Goal: Complete application form: Complete application form

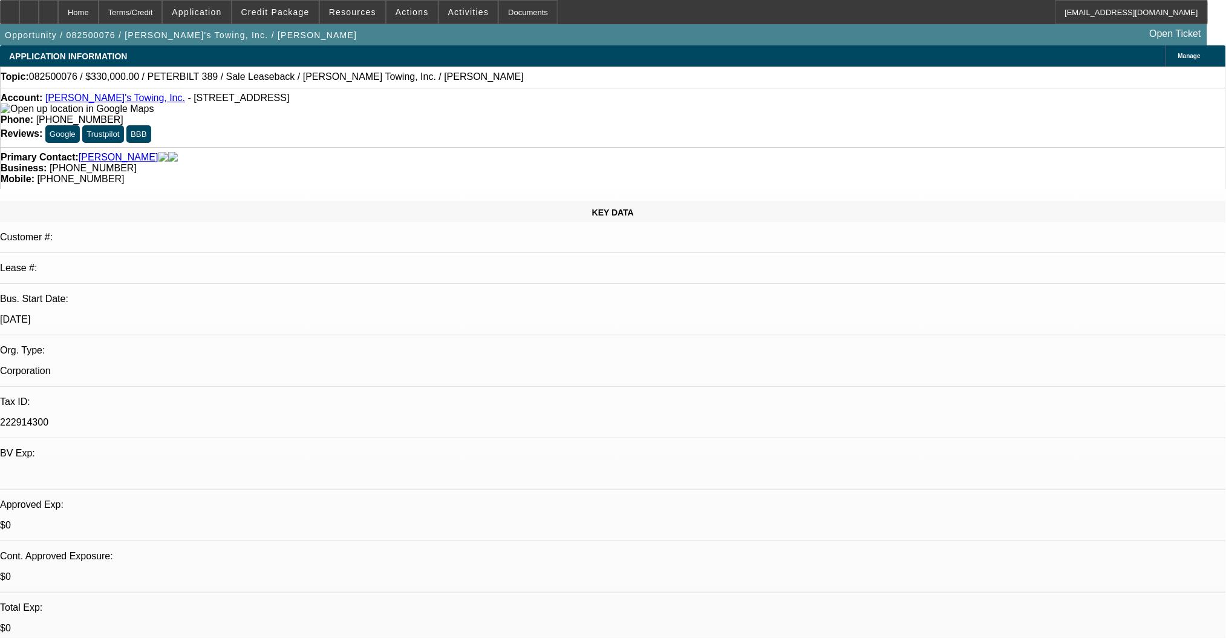
select select "0"
select select "2"
select select "0"
select select "6"
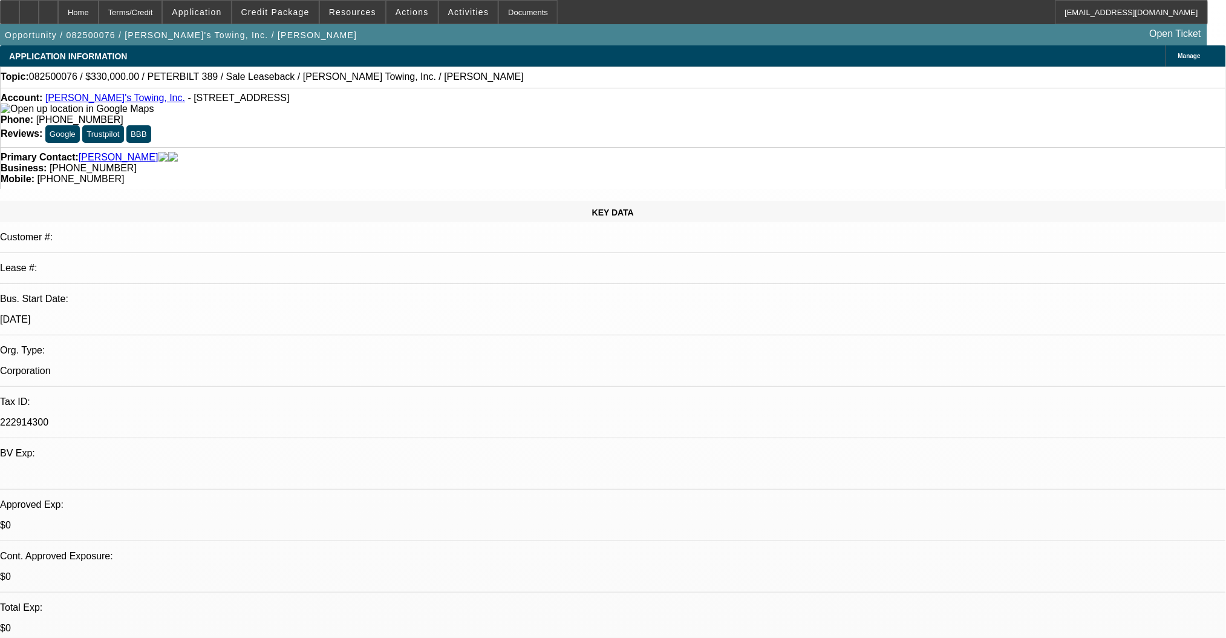
select select "0"
select select "2"
select select "0"
select select "6"
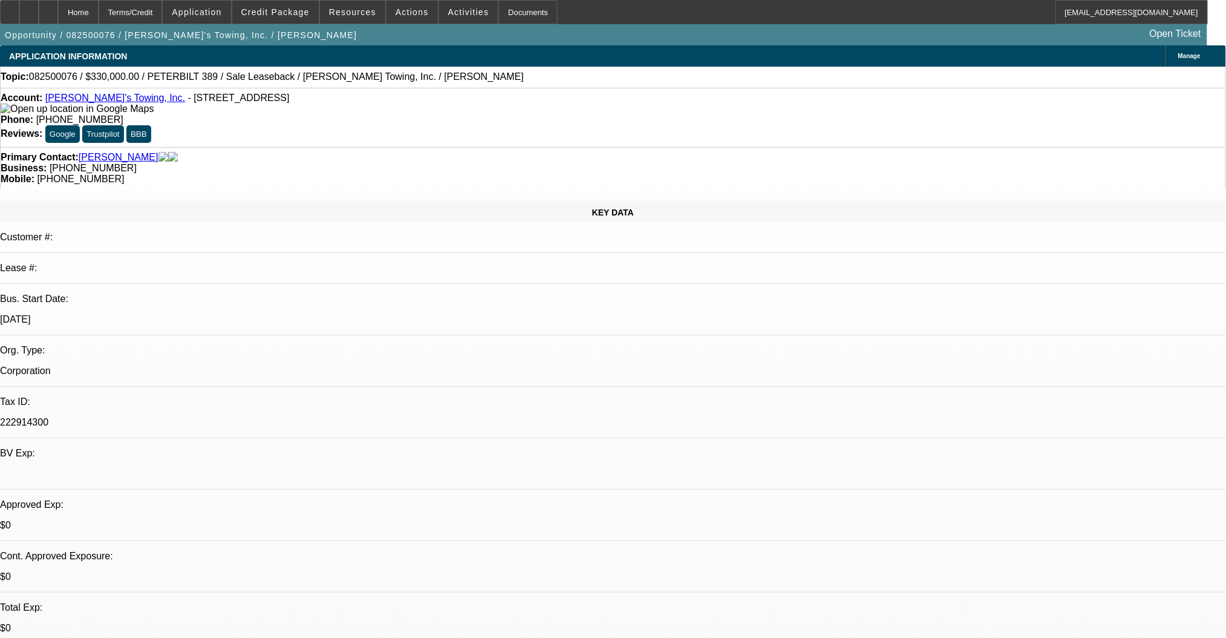
select select "0"
select select "2"
select select "0"
select select "6"
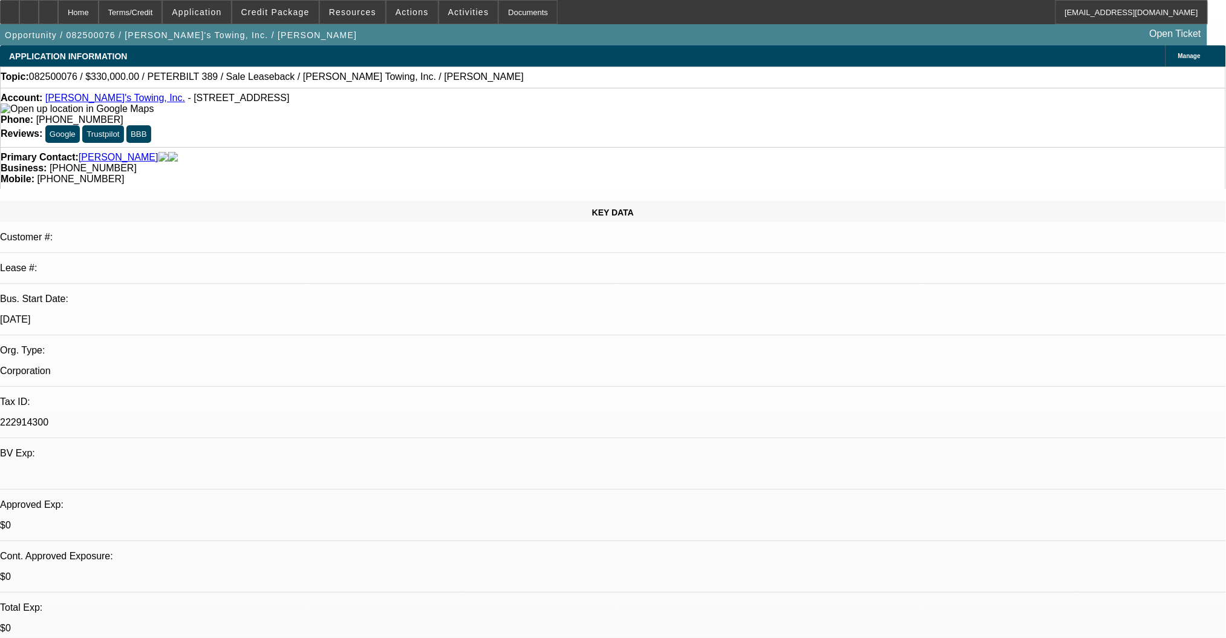
select select "0"
select select "2"
select select "0"
select select "6"
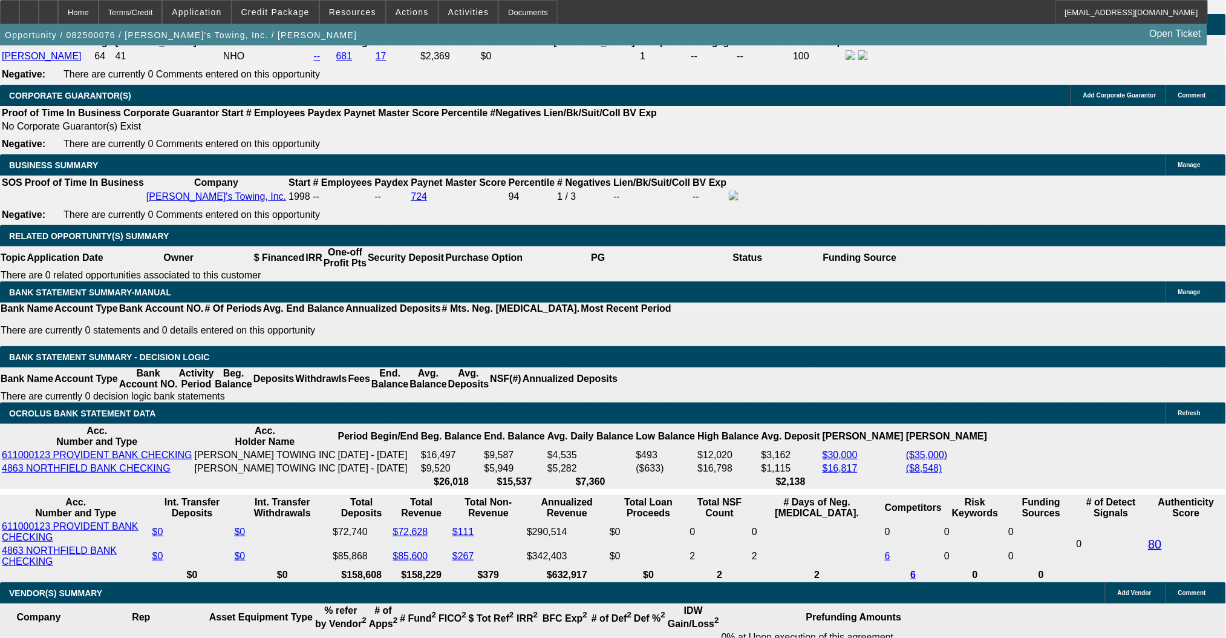
scroll to position [1855, 0]
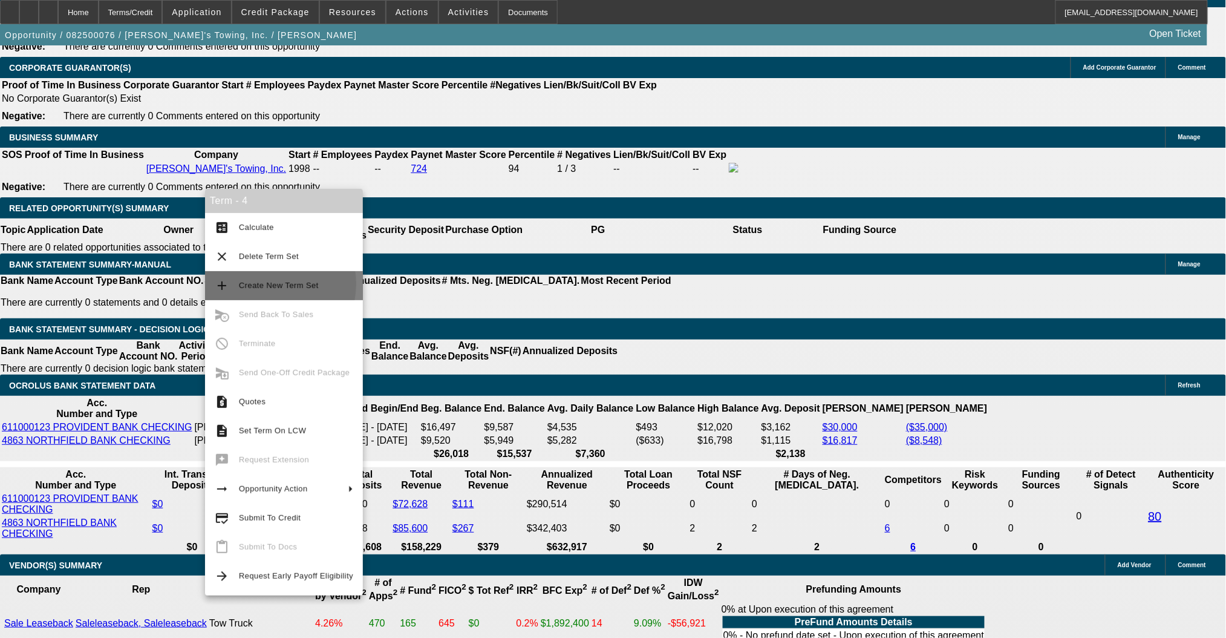
click at [263, 284] on span "Create New Term Set" at bounding box center [279, 285] width 80 height 9
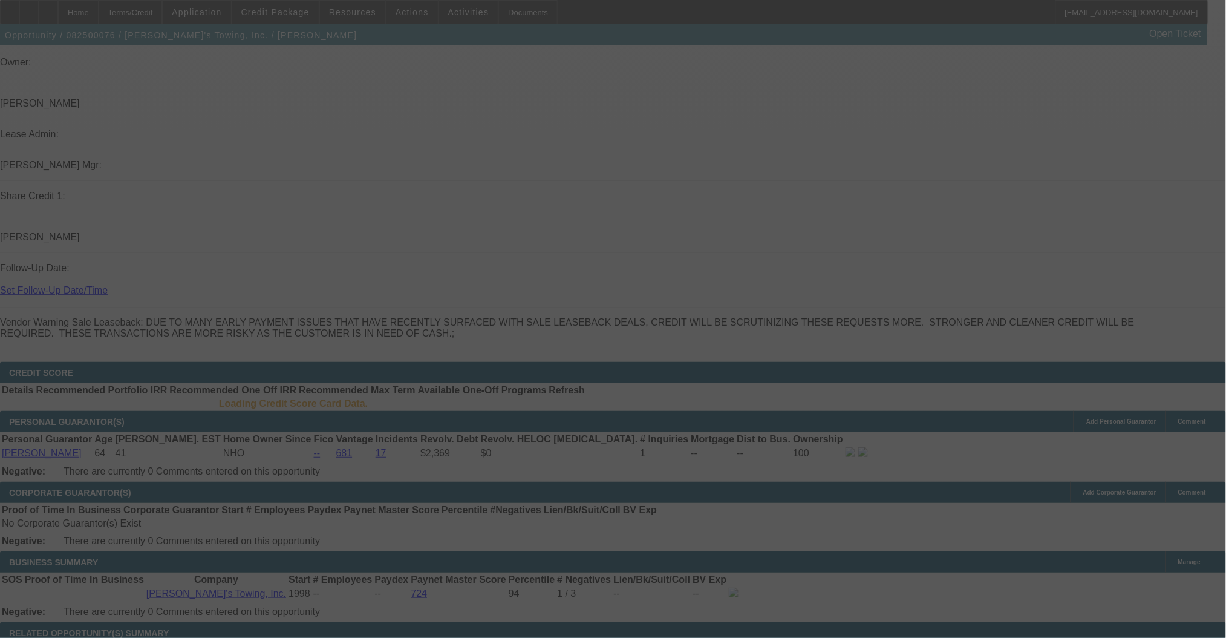
select select "0"
select select "2"
select select "0"
select select "6"
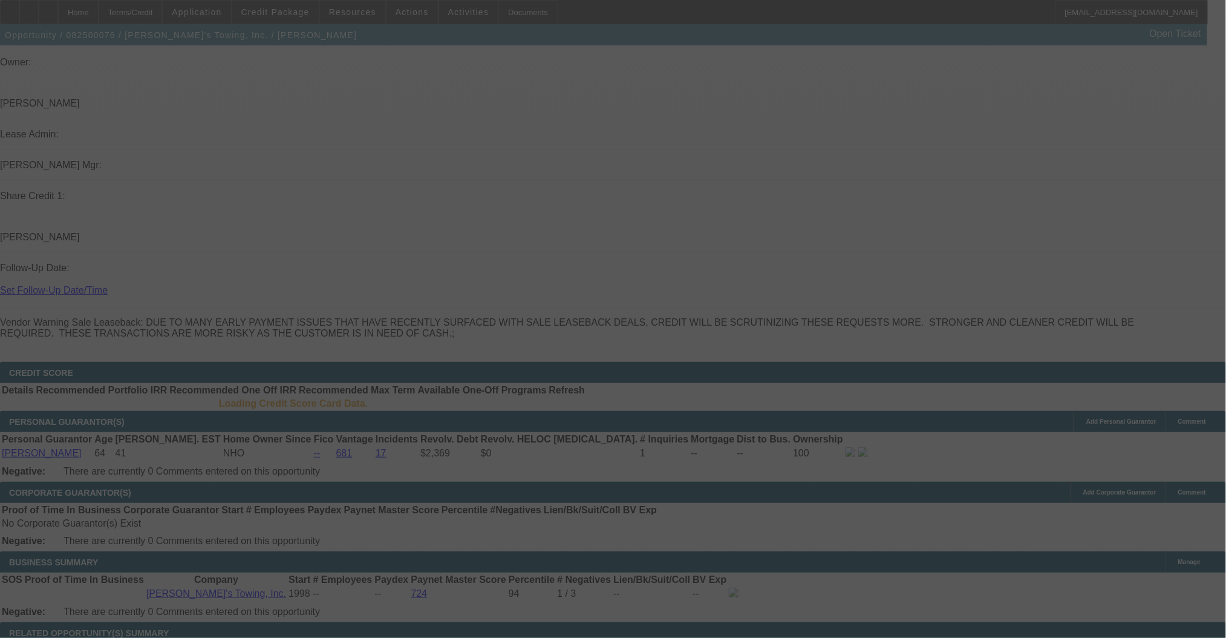
select select "0"
select select "2"
select select "0"
select select "6"
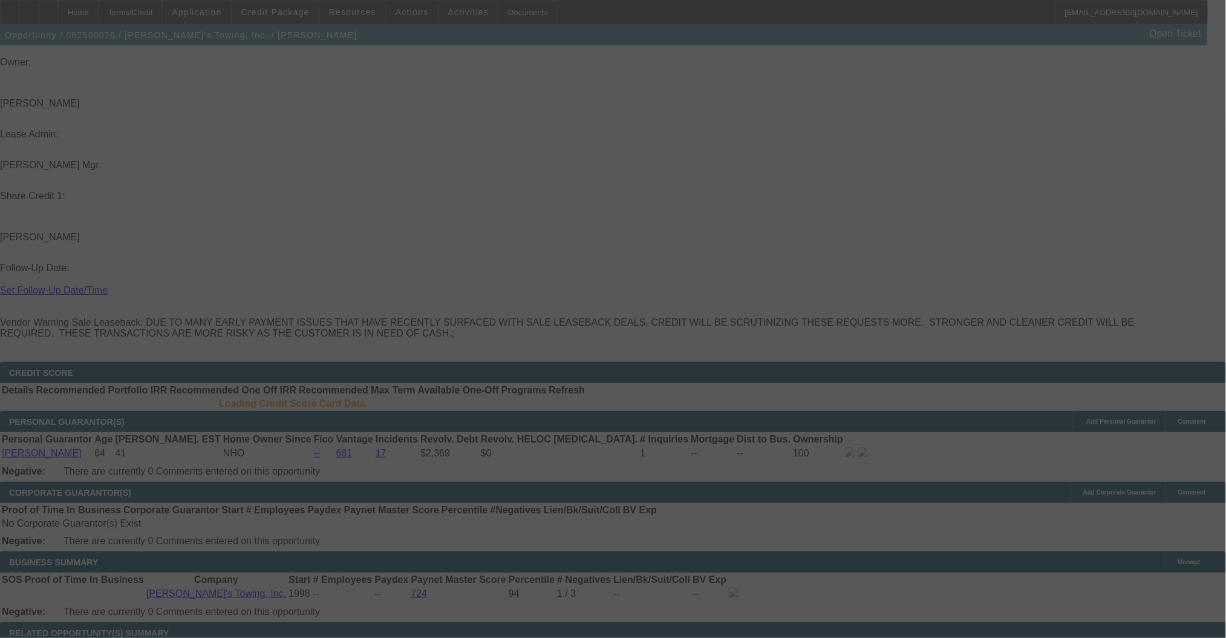
select select "0"
select select "2"
select select "0"
select select "6"
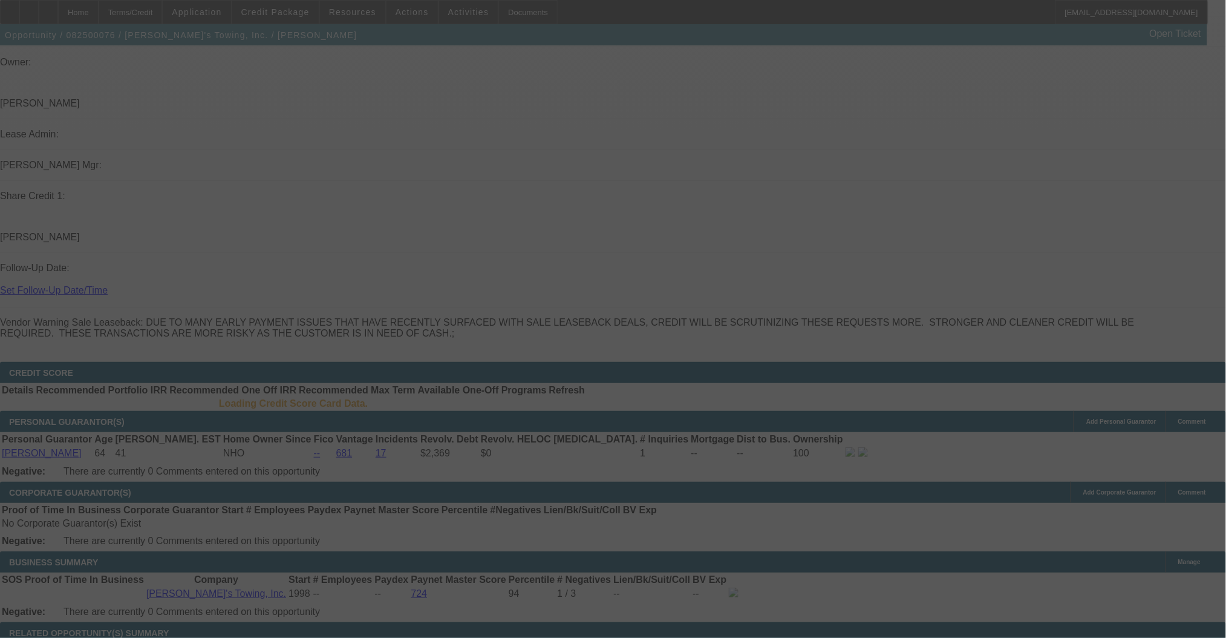
select select "0"
select select "2"
select select "0"
select select "6"
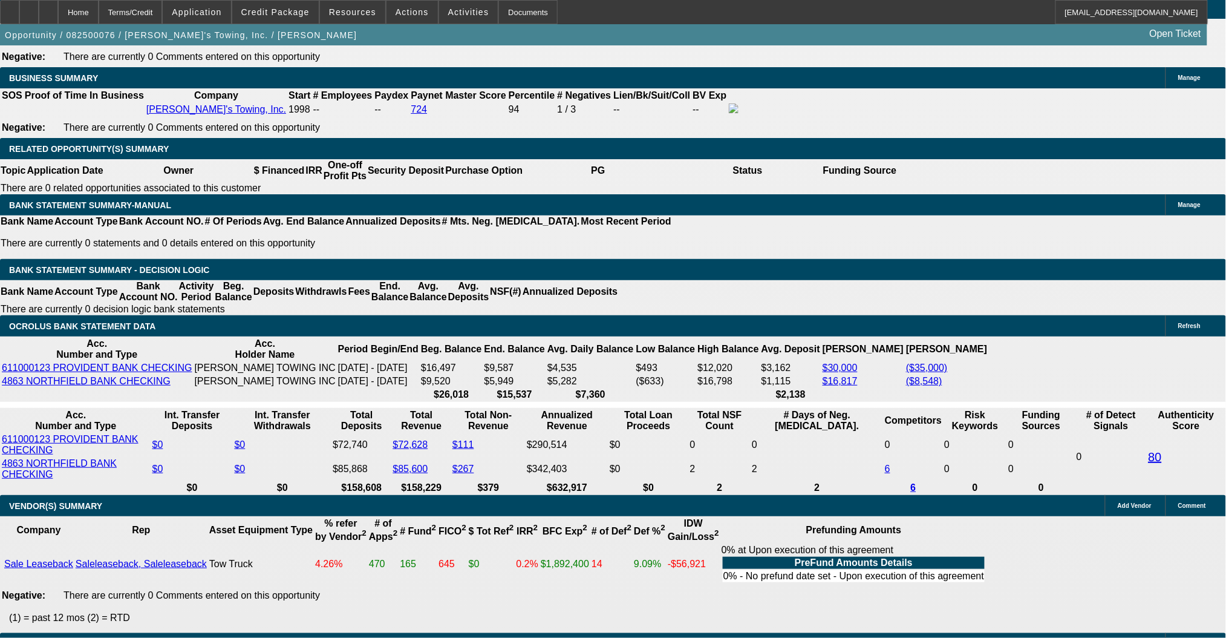
scroll to position [1753, 0]
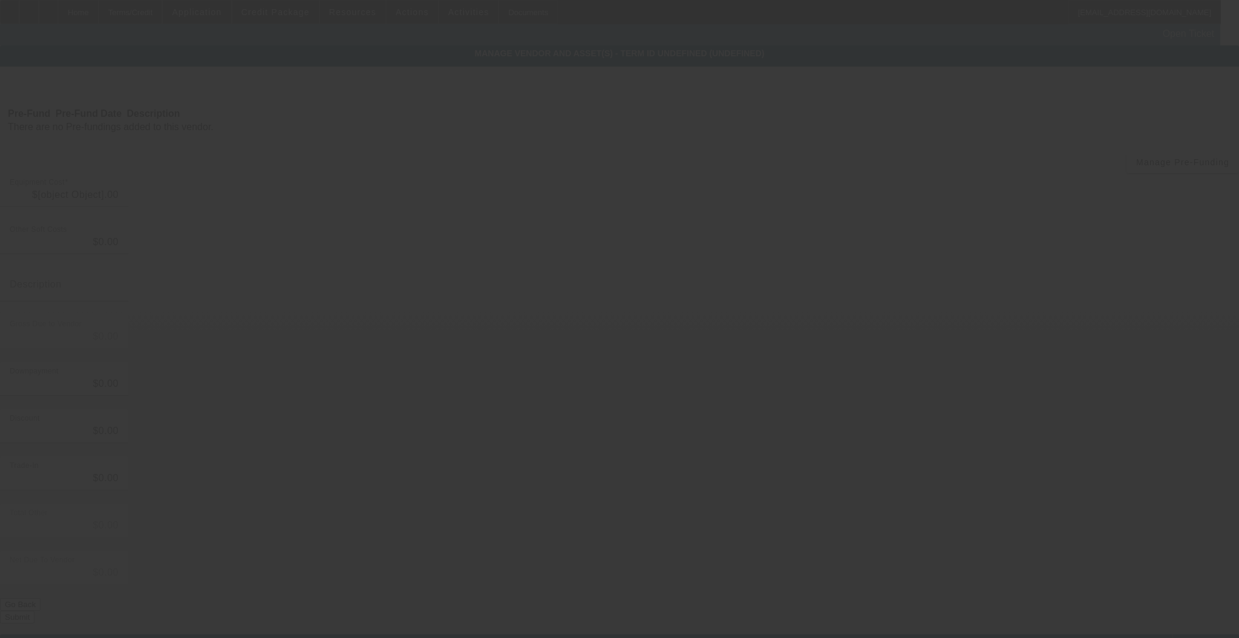
type input "$355,000.00"
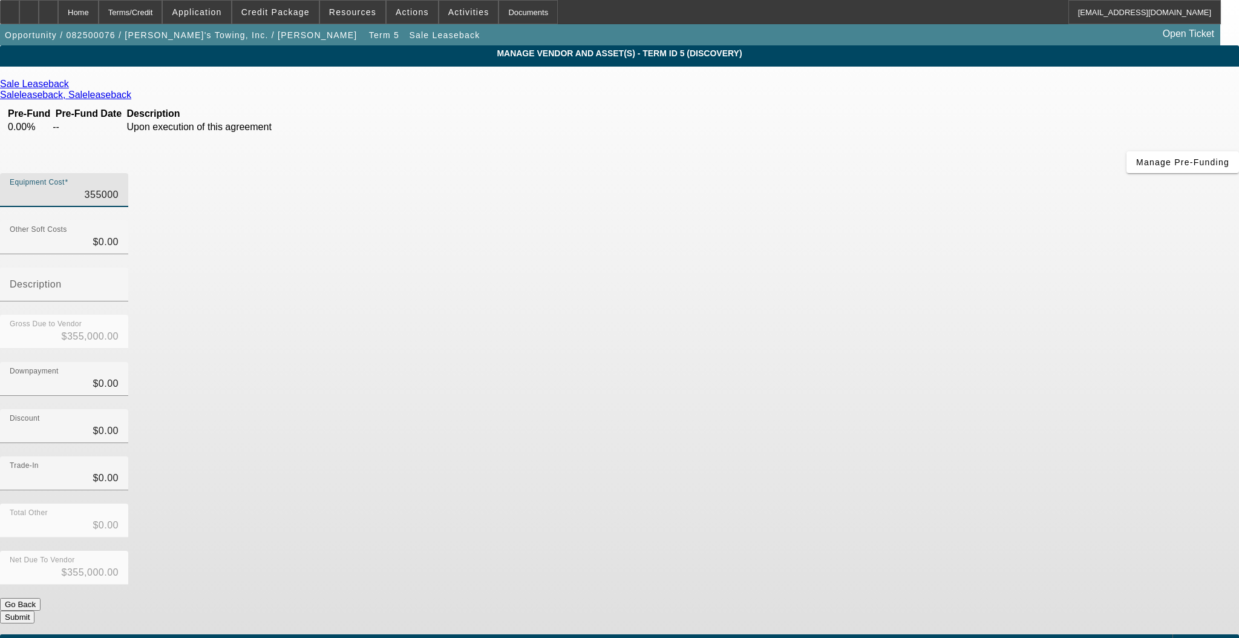
drag, startPoint x: 684, startPoint y: 102, endPoint x: 942, endPoint y: 84, distance: 258.9
click at [940, 173] on div "Equipment Cost 355000" at bounding box center [619, 196] width 1239 height 47
type input "3"
type input "$3.00"
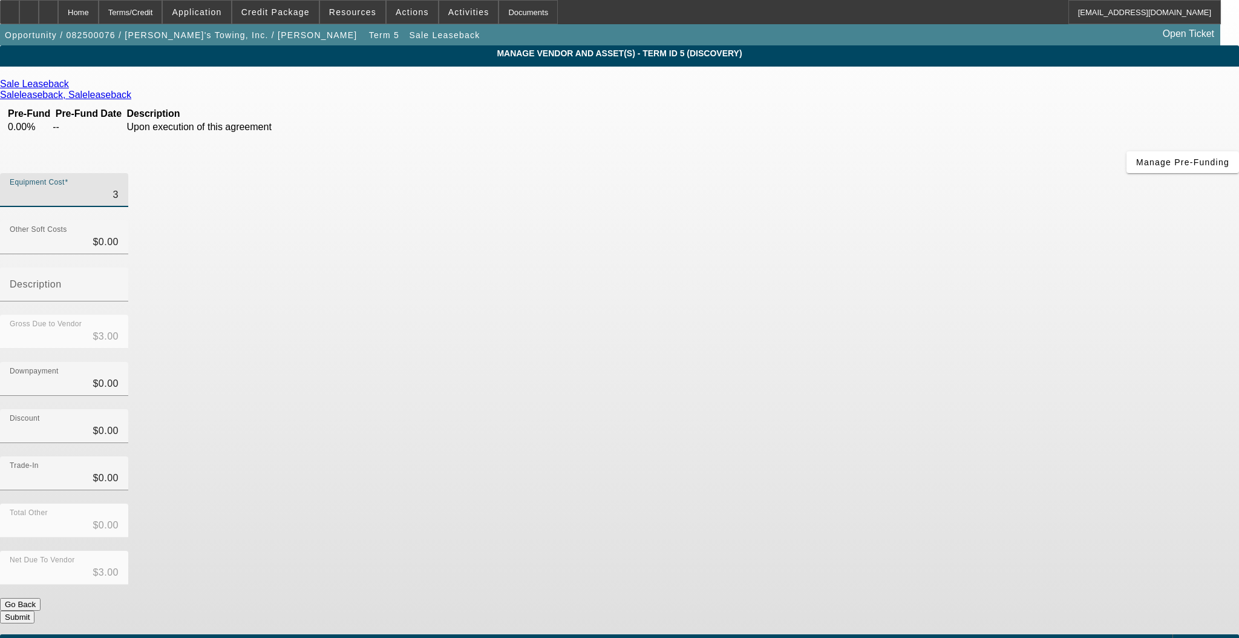
type input "33"
type input "$33.00"
type input "330"
type input "$330.00"
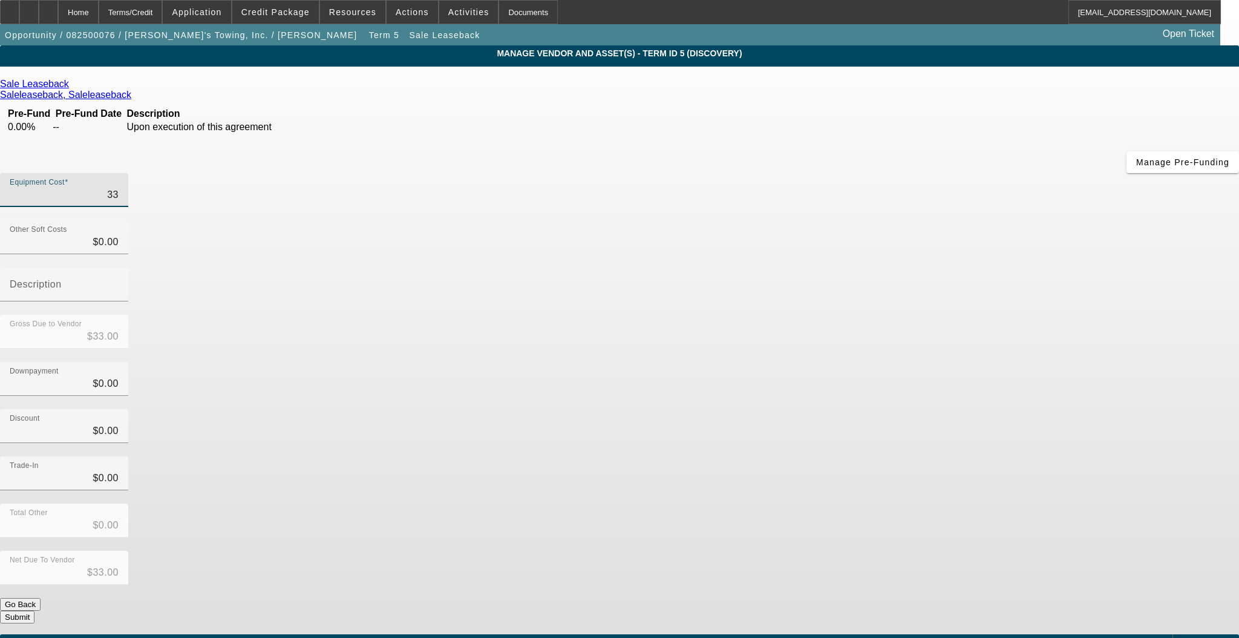
type input "$330.00"
type input "3300"
type input "$3,300.00"
type input "33000"
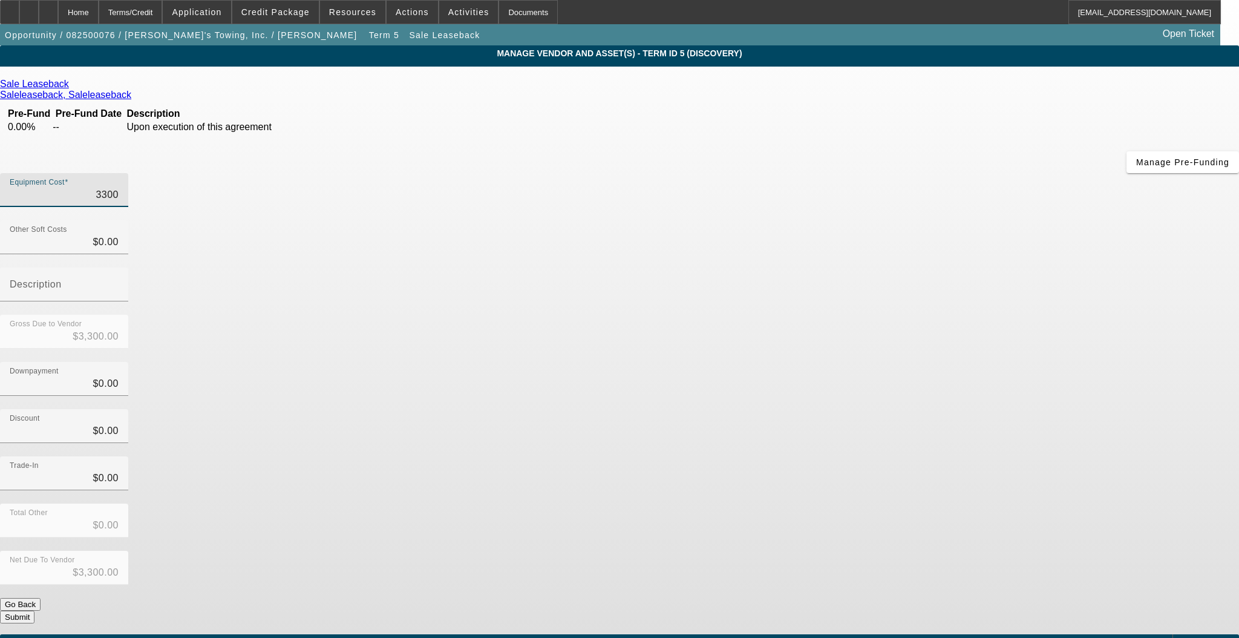
type input "$33,000.00"
type input "330000"
type input "$330,000.00"
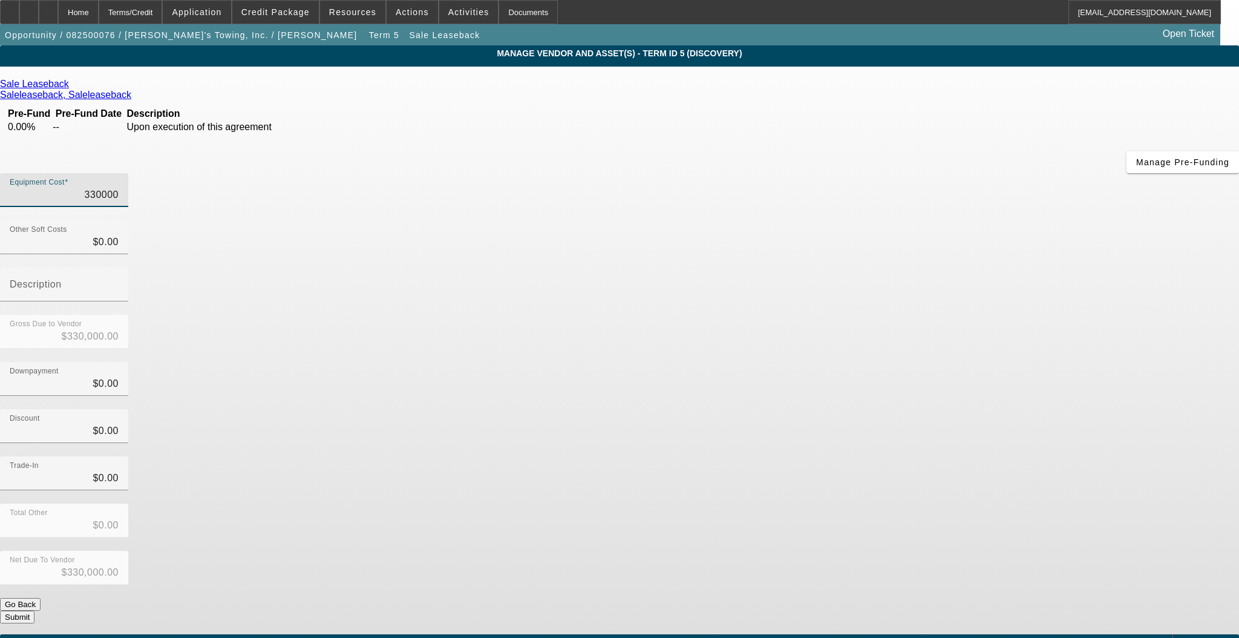
type input "$330,000.00"
click at [884, 362] on div "Downpayment $0.00" at bounding box center [619, 385] width 1239 height 47
click at [34, 610] on button "Submit" at bounding box center [17, 616] width 34 height 13
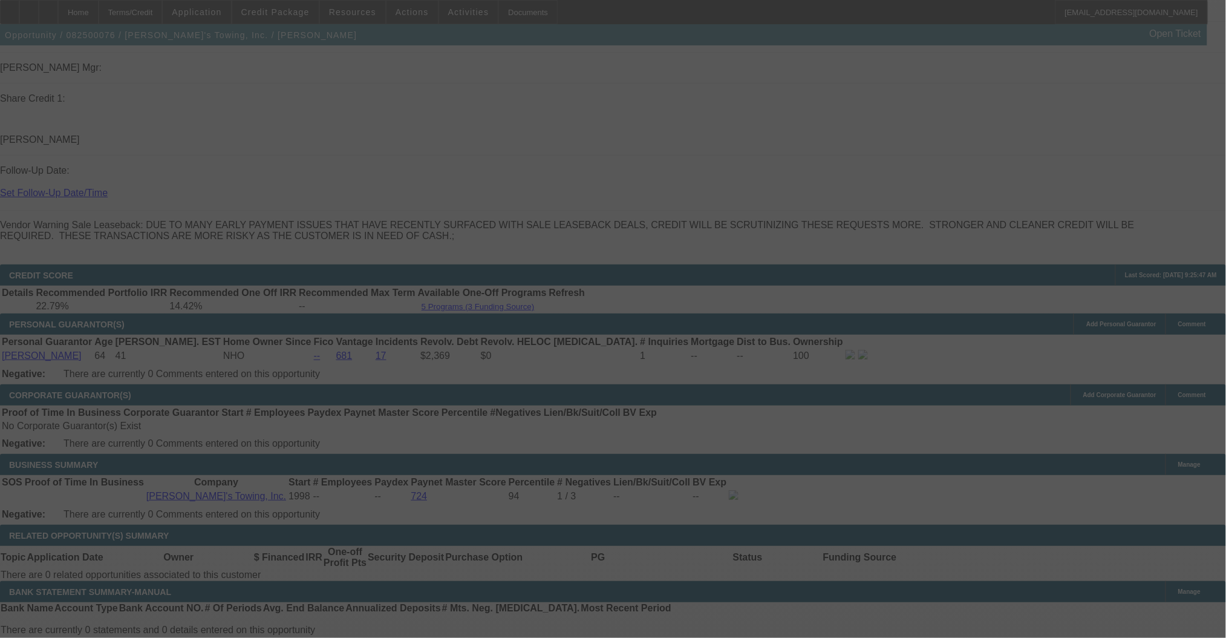
scroll to position [1568, 0]
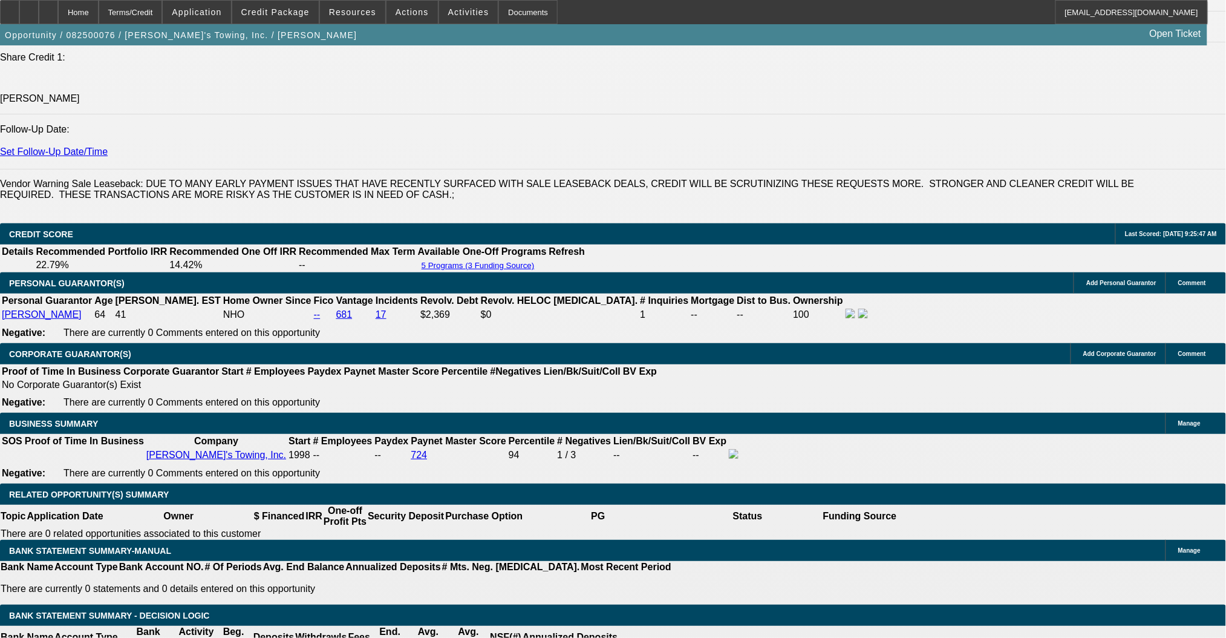
select select "0"
select select "2"
select select "0"
select select "6"
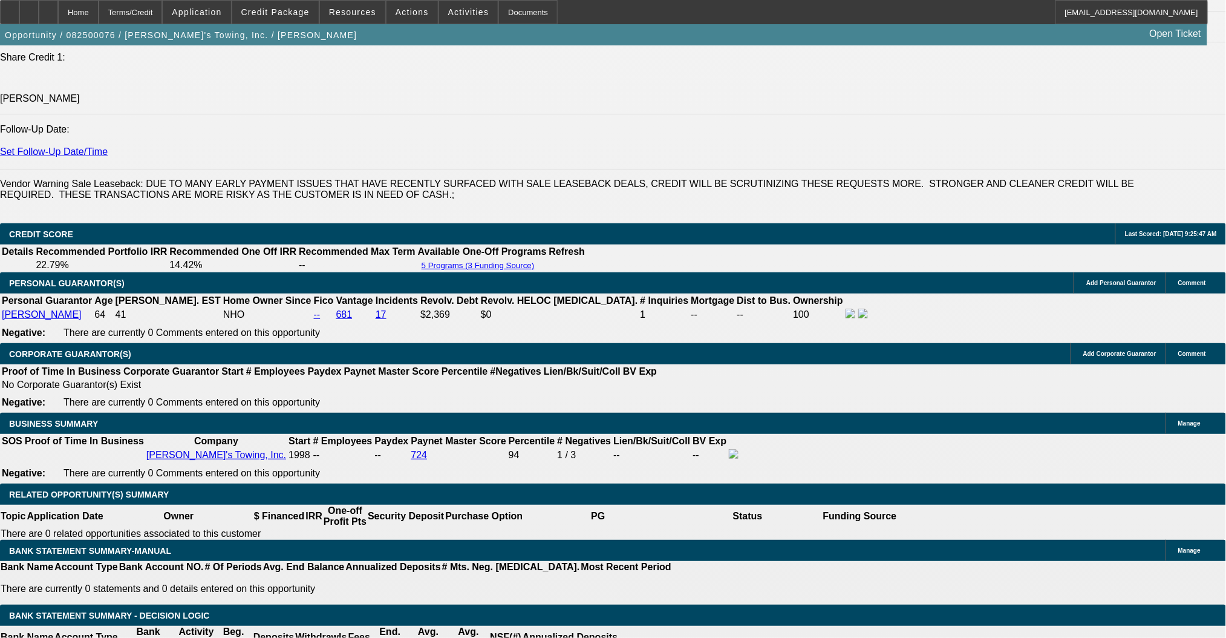
select select "0"
select select "2"
select select "0"
select select "6"
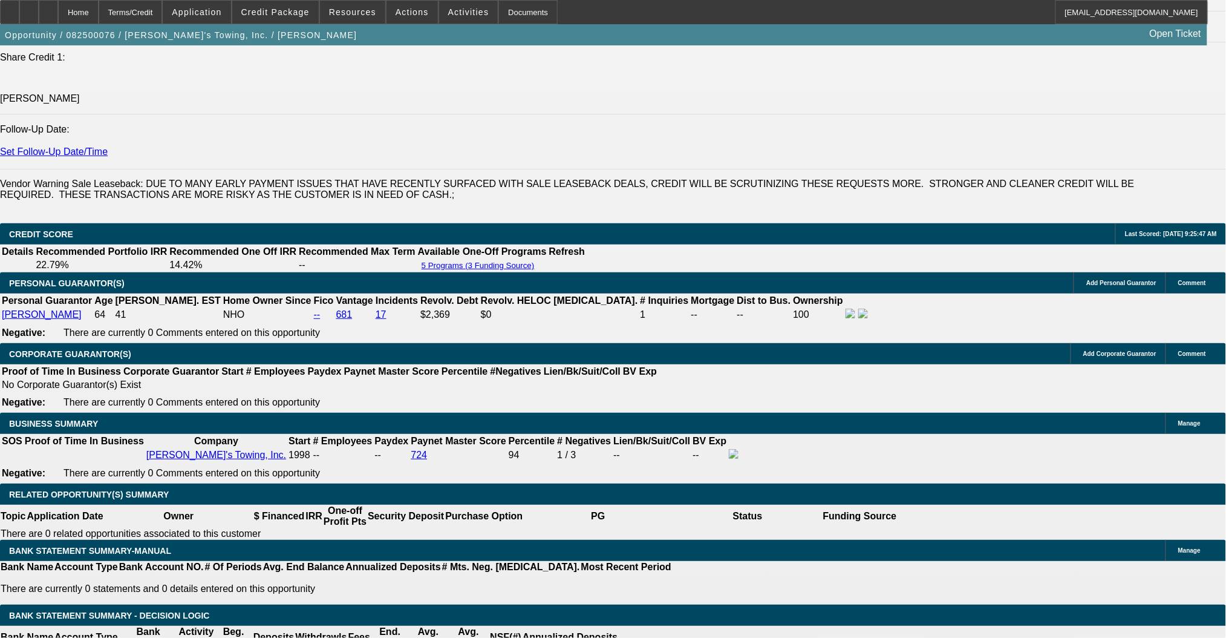
select select "0"
select select "2"
select select "0"
select select "6"
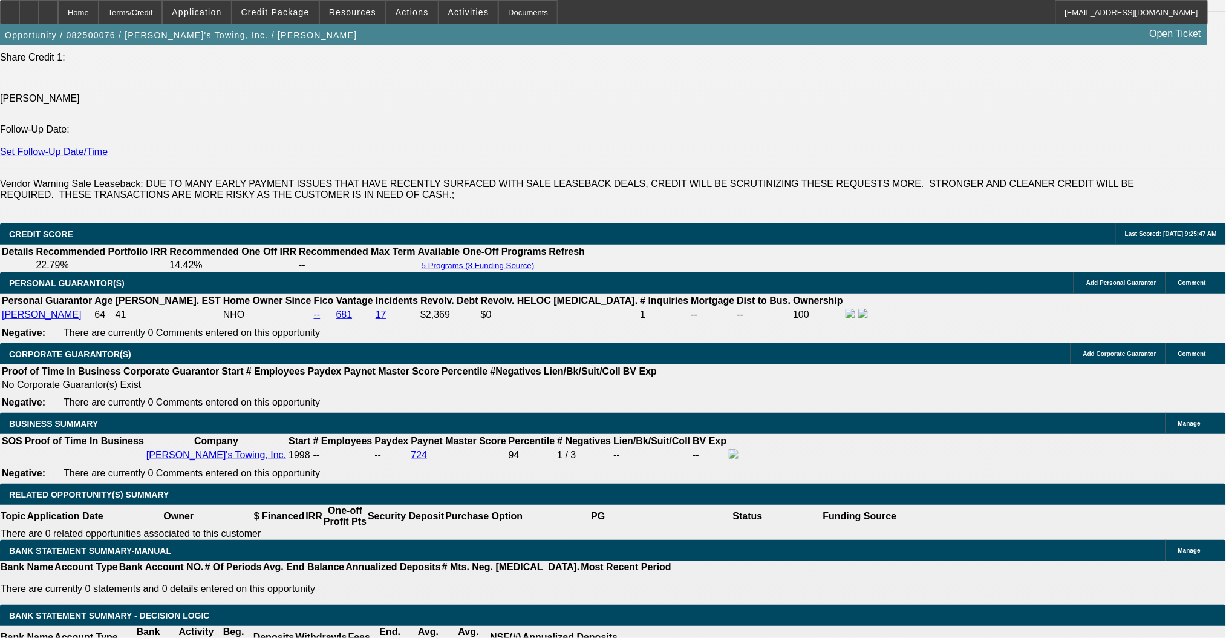
select select "0"
select select "2"
select select "0"
select select "6"
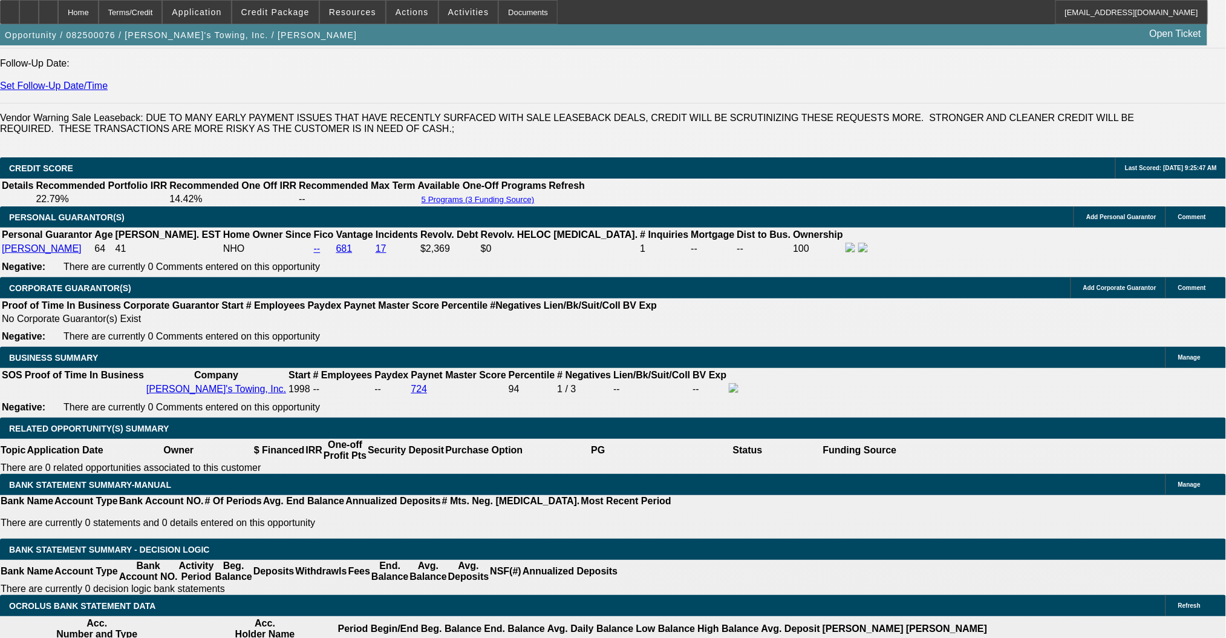
scroll to position [1729, 0]
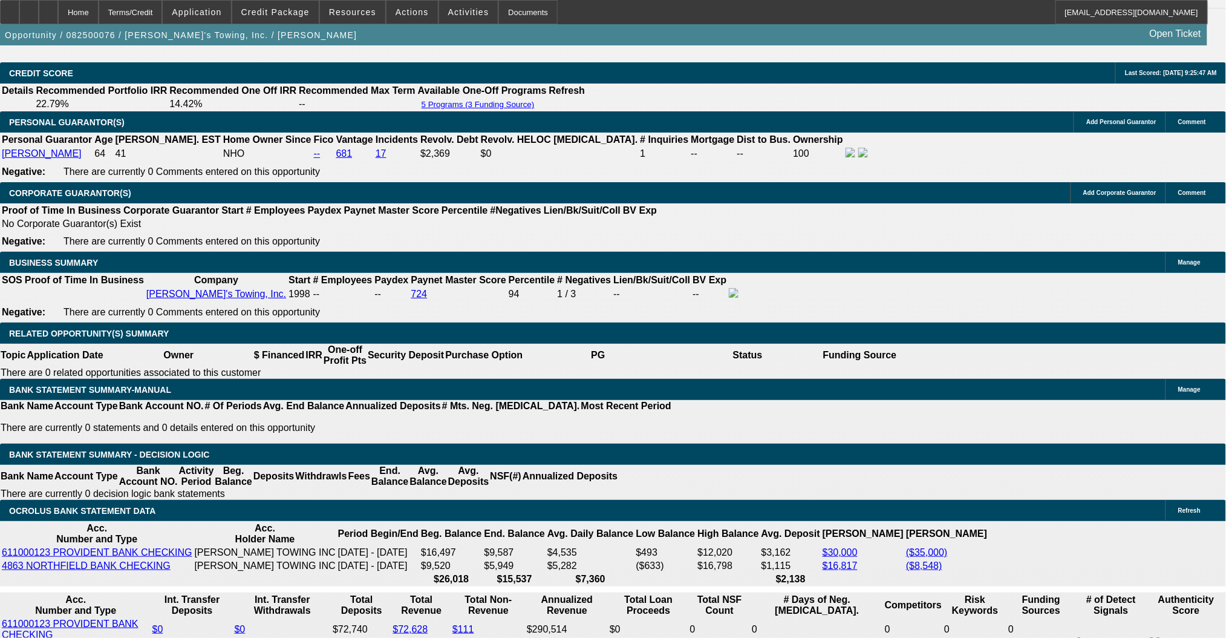
drag, startPoint x: 203, startPoint y: 398, endPoint x: 415, endPoint y: 333, distance: 221.4
type input "$0.00"
type input "UNKNOWN"
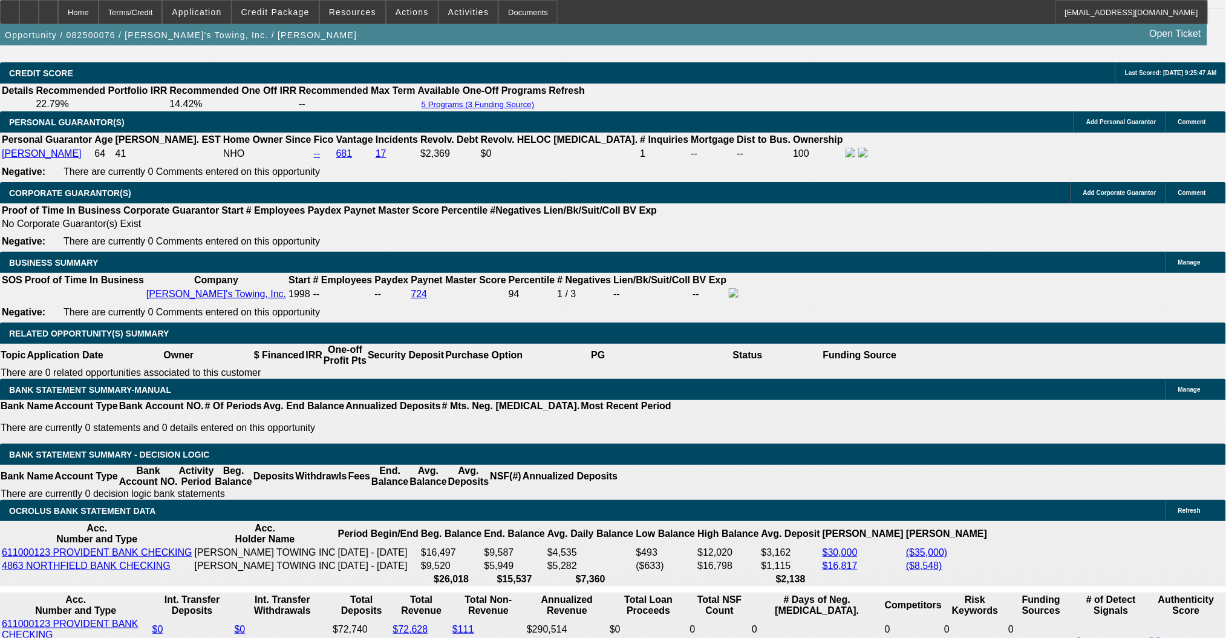
type input "$15,999.96"
type input "$7,999.98"
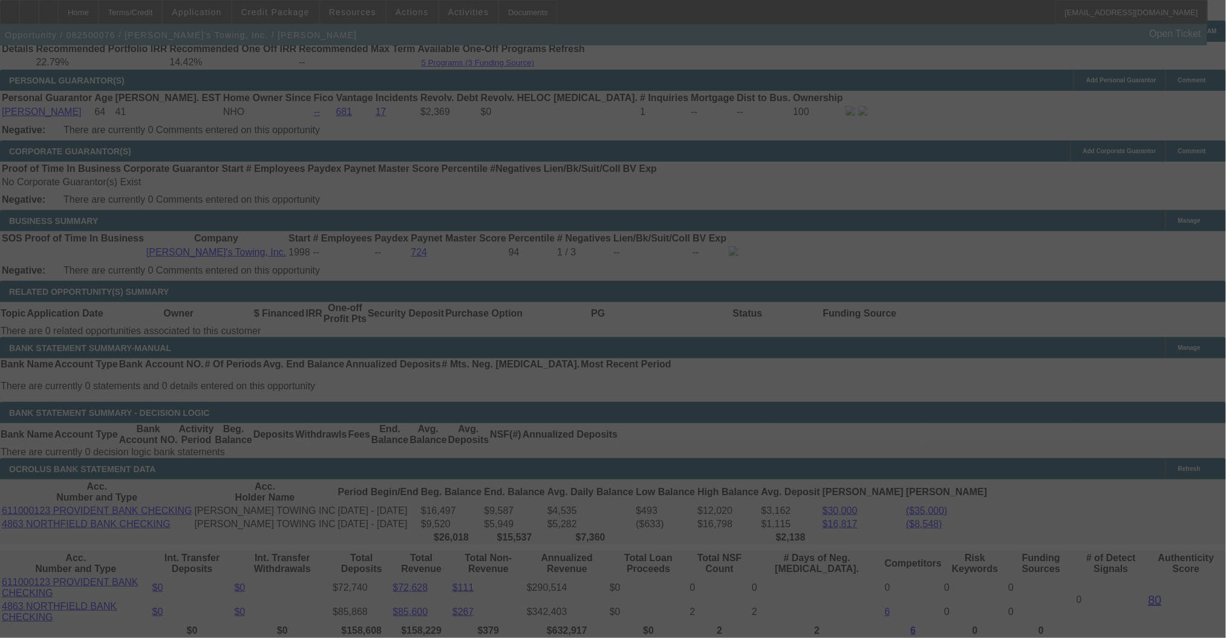
scroll to position [1810, 0]
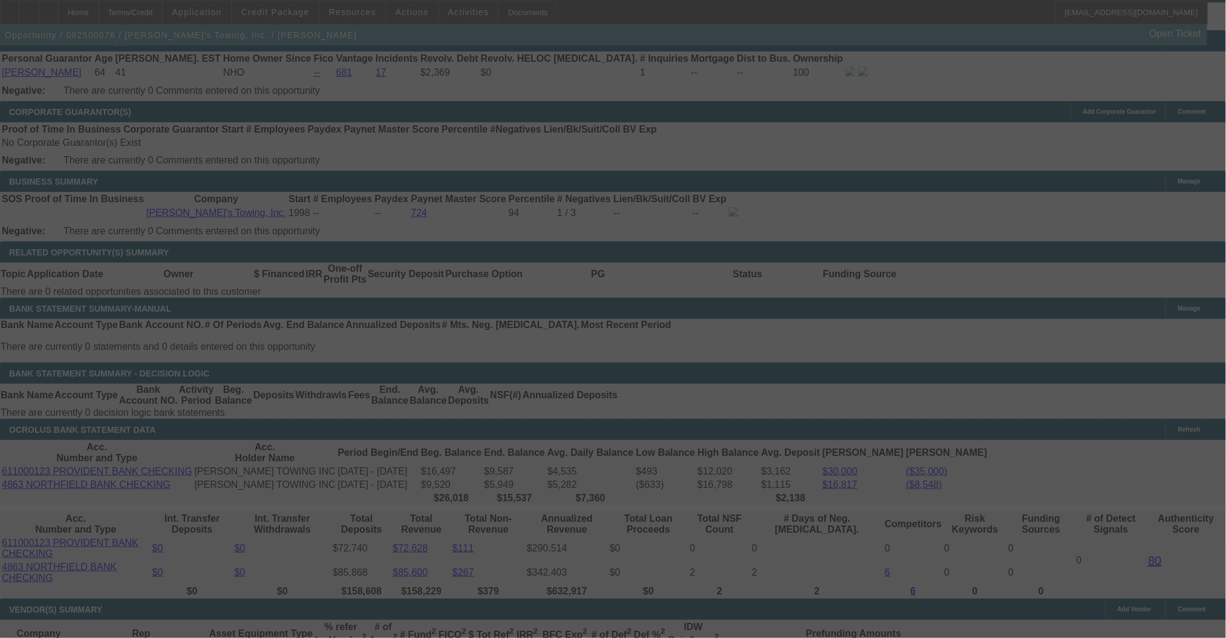
select select "0"
select select "2"
select select "0"
select select "6"
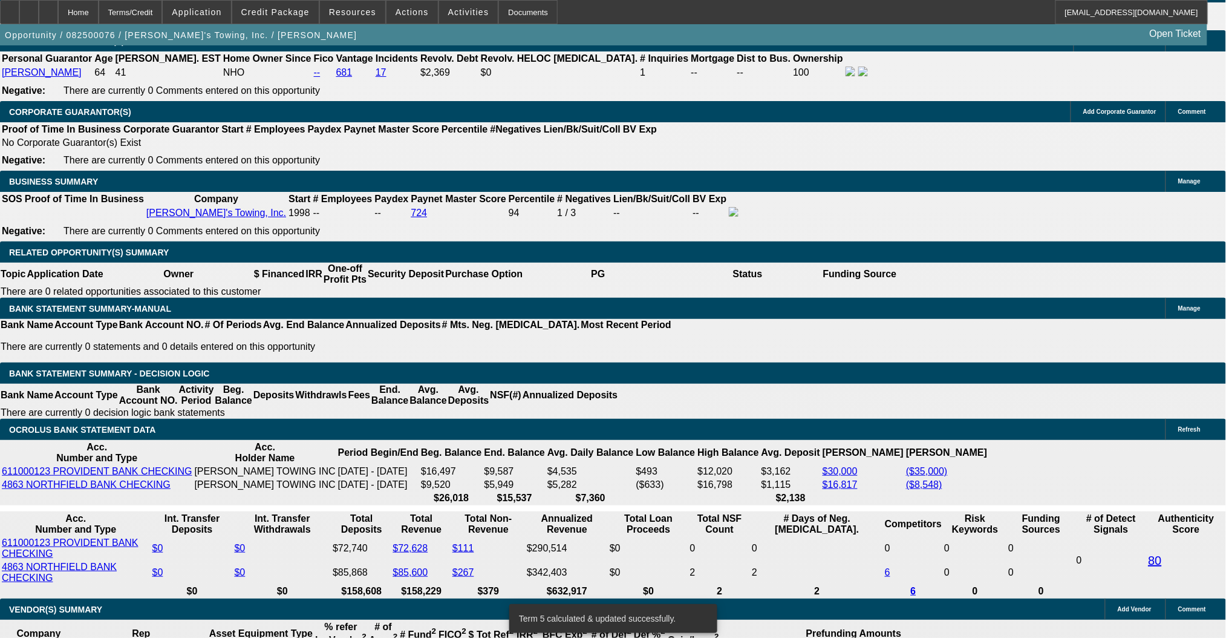
drag, startPoint x: 179, startPoint y: 409, endPoint x: 269, endPoint y: 410, distance: 90.1
type input "80"
type input "$160.00"
type input "UNKNOWN"
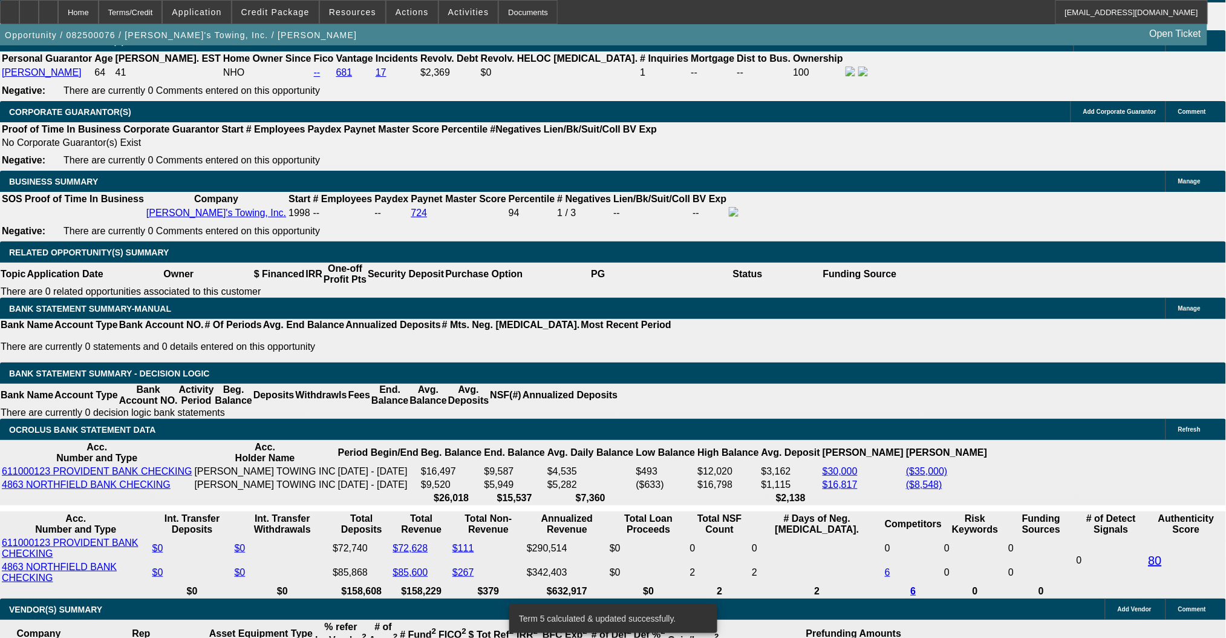
type input "8000"
type input "$16,000.00"
type input "20.5"
type input "$8,000.00"
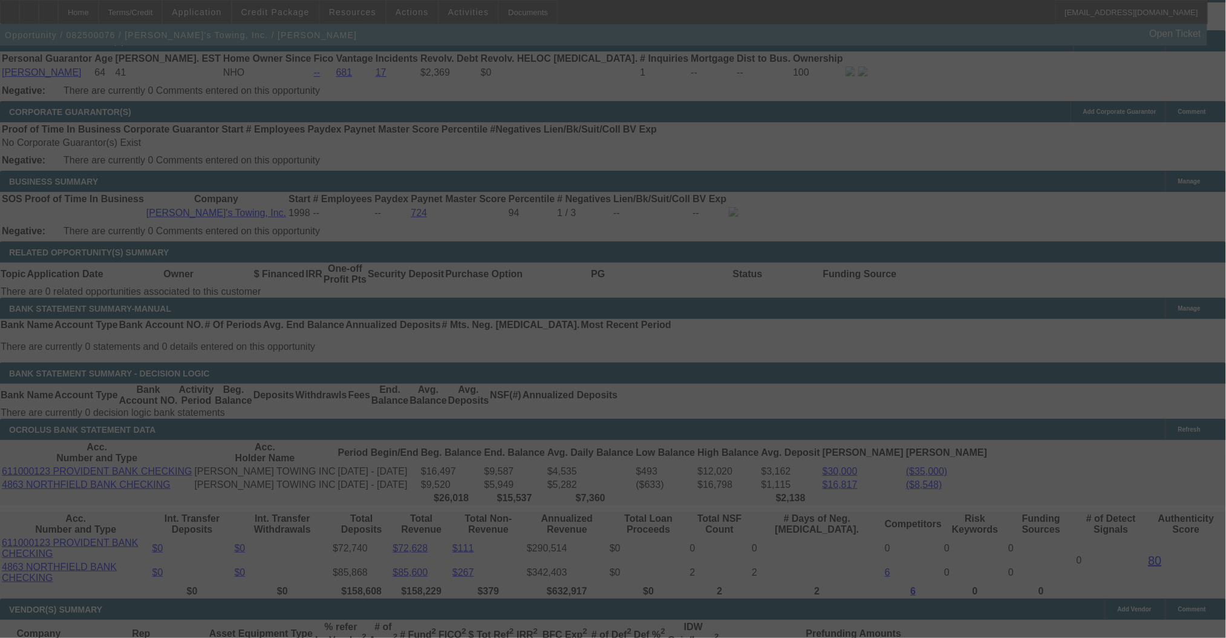
scroll to position [1891, 0]
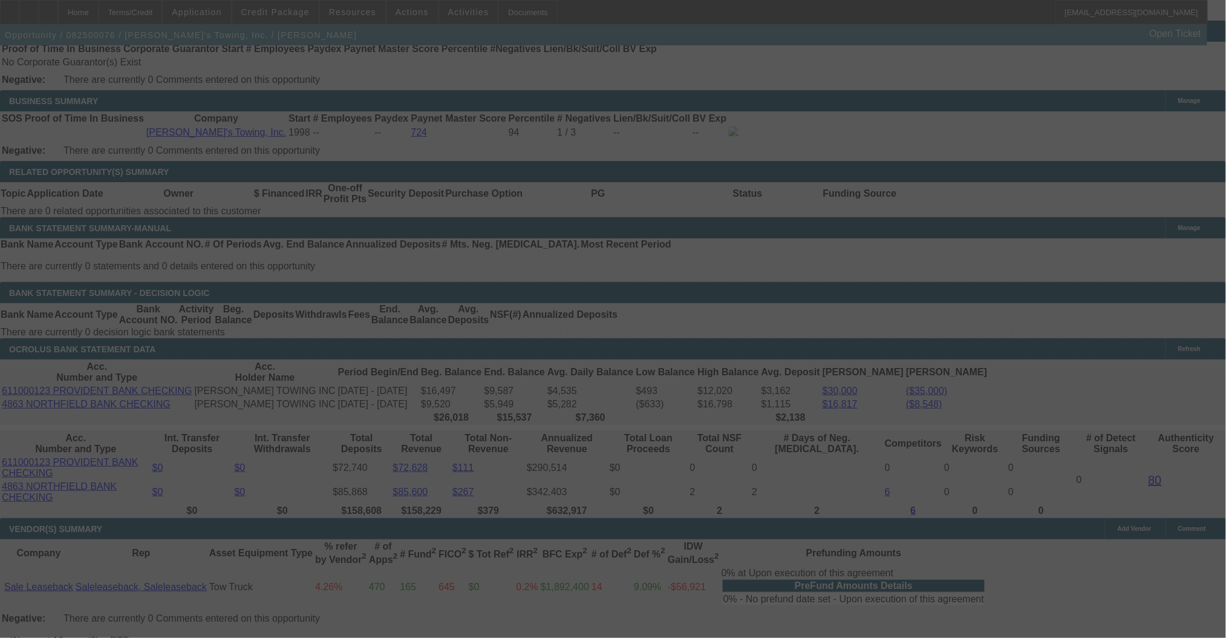
select select "0"
select select "2"
select select "0"
select select "6"
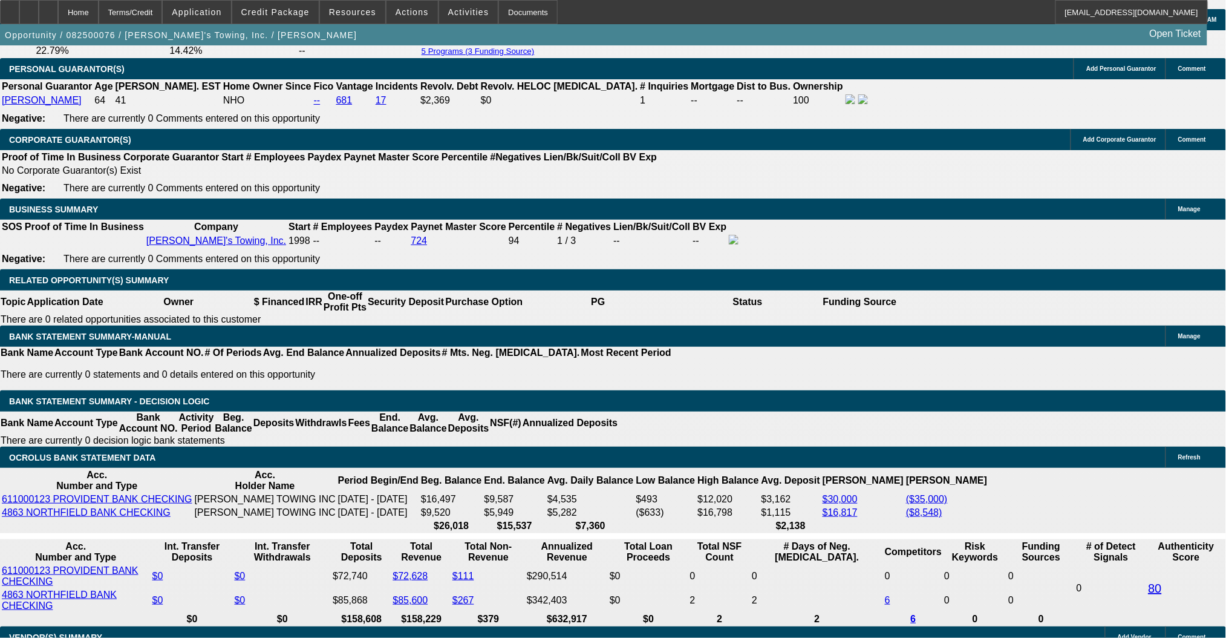
scroll to position [1810, 0]
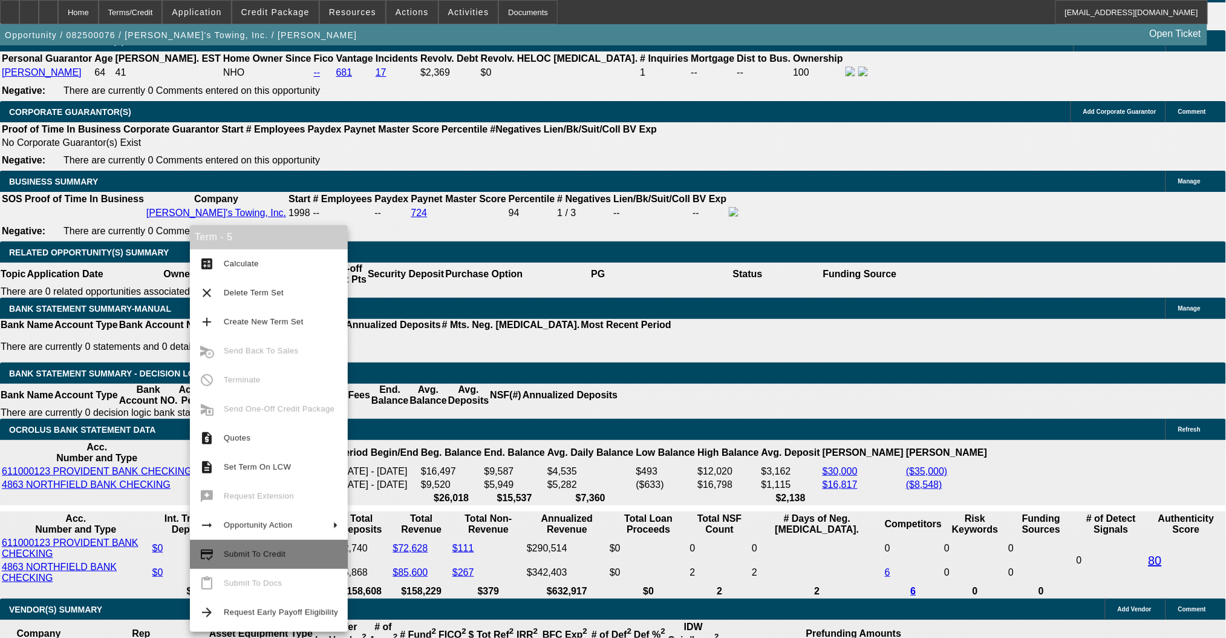
click at [295, 558] on span "Submit To Credit" at bounding box center [281, 554] width 114 height 15
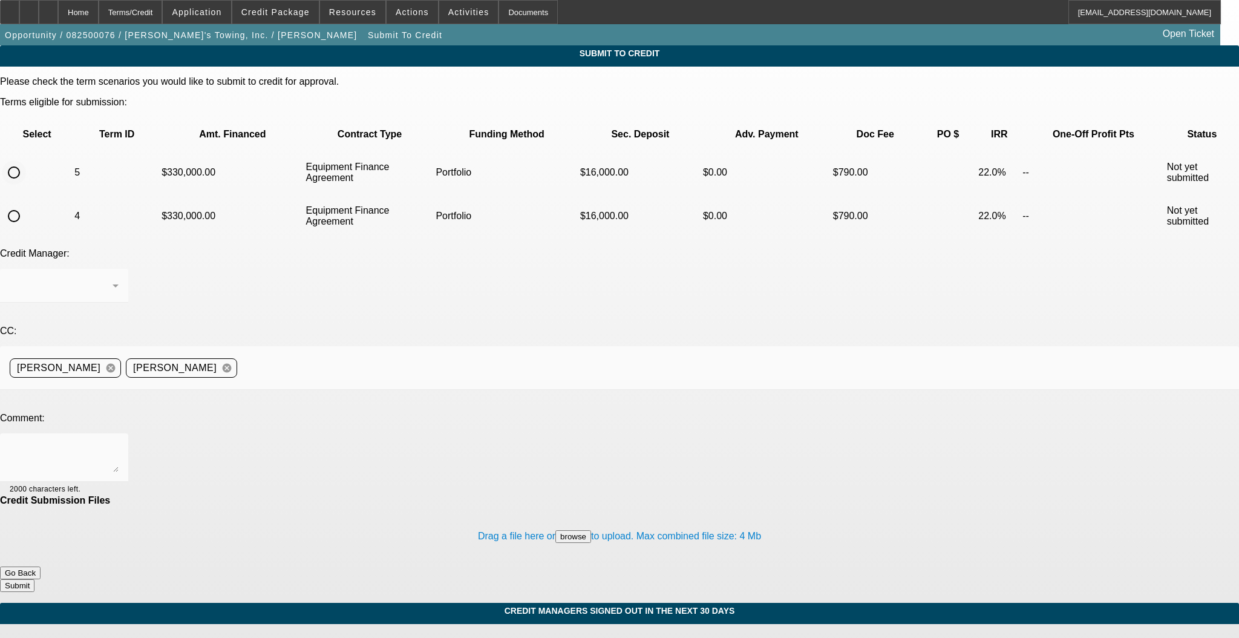
click at [26, 160] on input "radio" at bounding box center [14, 172] width 24 height 24
radio input "true"
click at [113, 278] on div "[PERSON_NAME]" at bounding box center [61, 285] width 103 height 15
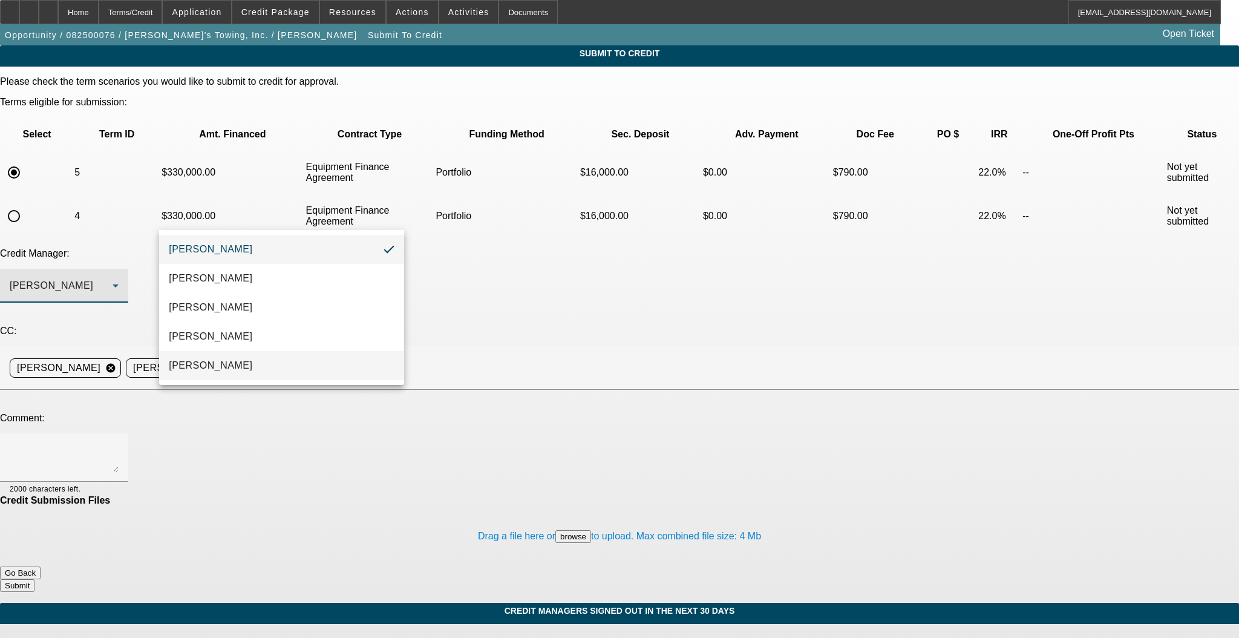
click at [230, 358] on span "[PERSON_NAME]" at bounding box center [210, 365] width 83 height 15
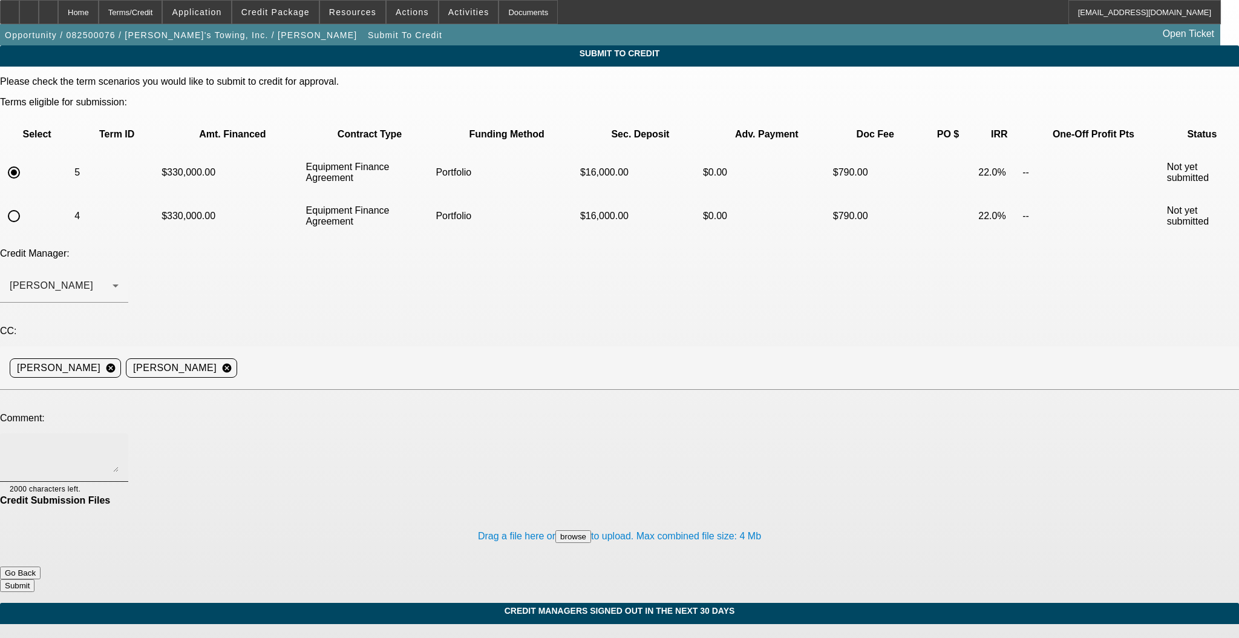
click at [119, 433] on div at bounding box center [64, 457] width 109 height 48
click at [119, 443] on textarea "Hi [PERSON_NAME], Thanks for the guideance" at bounding box center [64, 457] width 109 height 29
type textarea "Hi [PERSON_NAME], Thanks for the guideance"
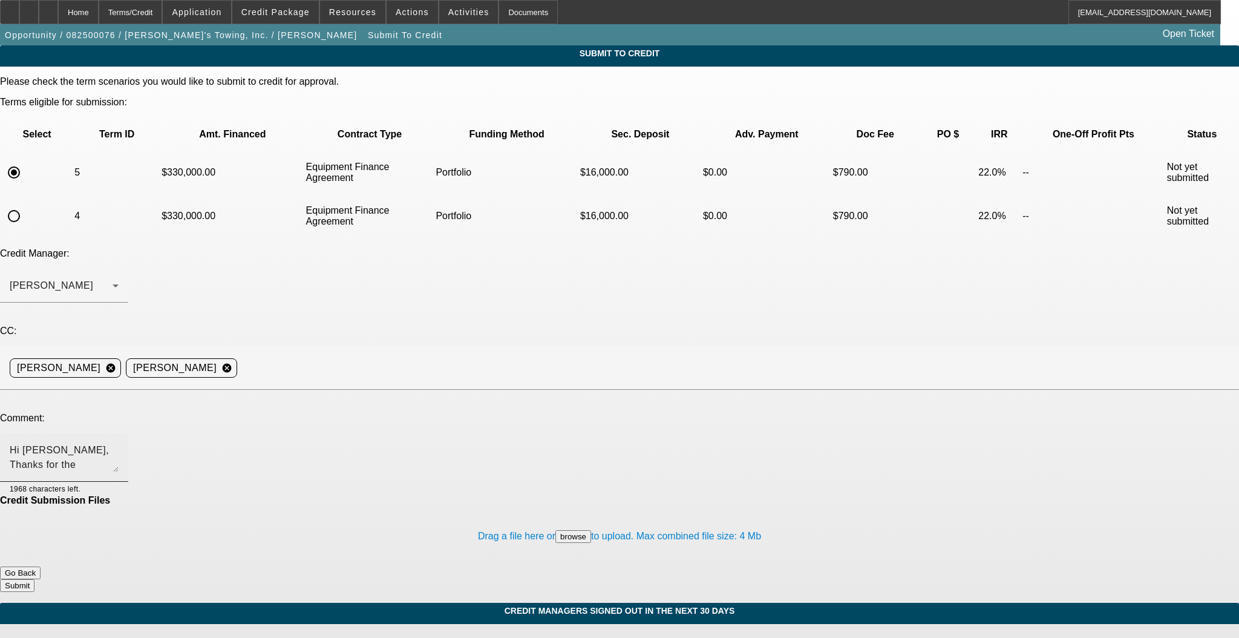
click at [119, 443] on textarea "Hi [PERSON_NAME], Thanks for the guideance" at bounding box center [64, 457] width 109 height 29
drag, startPoint x: 313, startPoint y: 316, endPoint x: 27, endPoint y: 270, distance: 289.9
click at [29, 270] on div "Please check the term scenarios you would like to submit to credit for approval…" at bounding box center [619, 333] width 1239 height 515
